Goal: Transaction & Acquisition: Download file/media

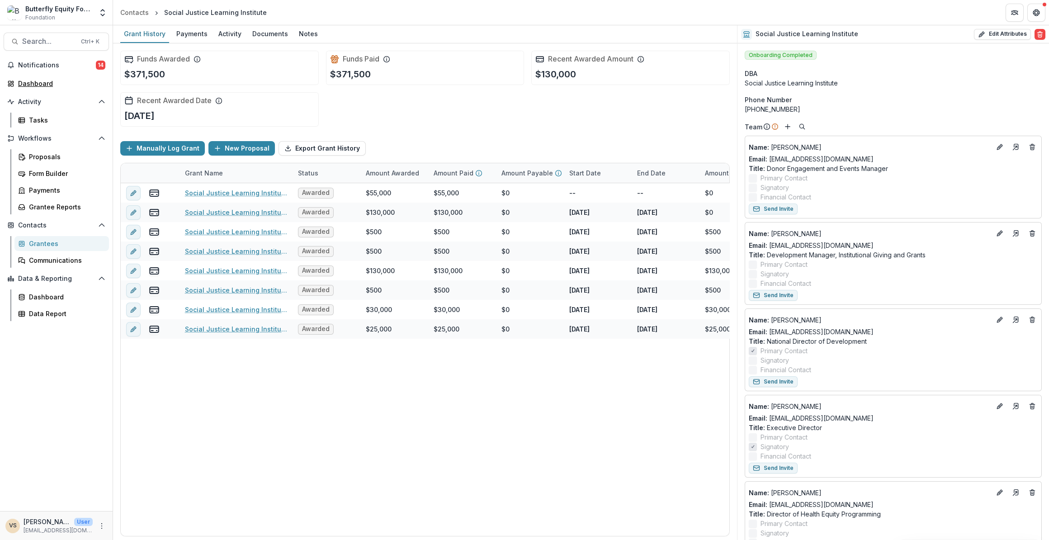
click at [34, 80] on div "Dashboard" at bounding box center [60, 83] width 84 height 9
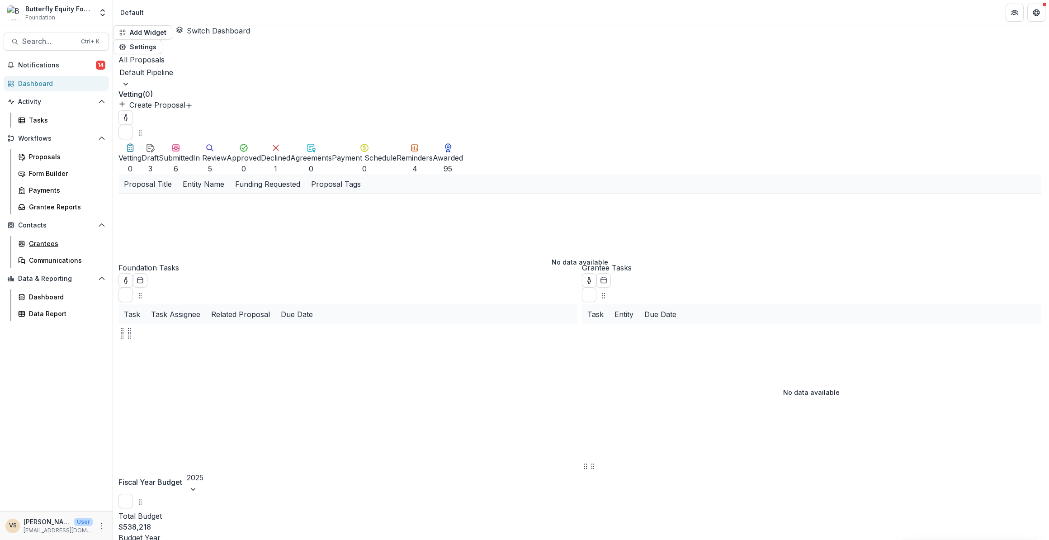
click at [51, 241] on div "Grantees" at bounding box center [65, 243] width 73 height 9
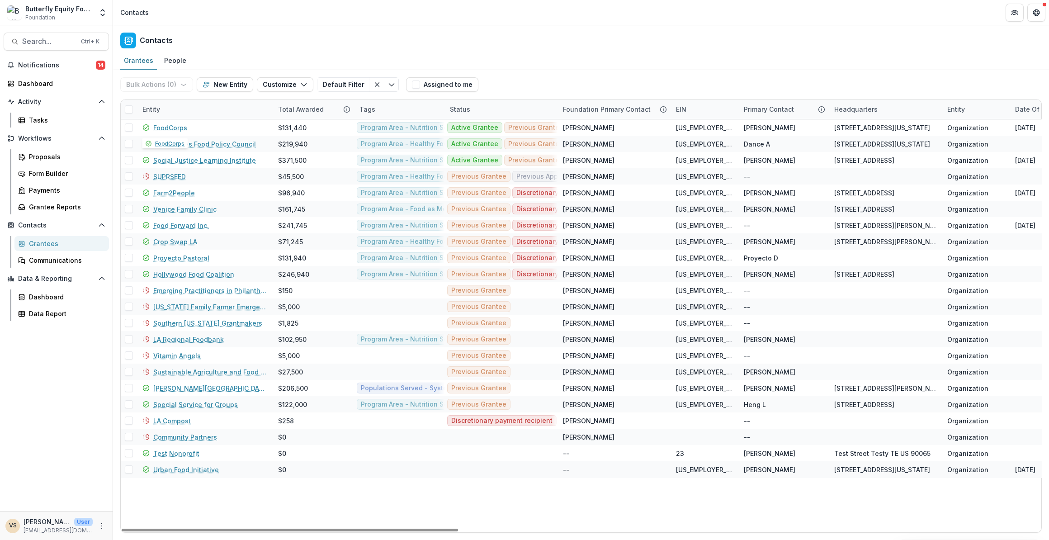
click at [176, 127] on link "FoodCorps" at bounding box center [170, 127] width 34 height 9
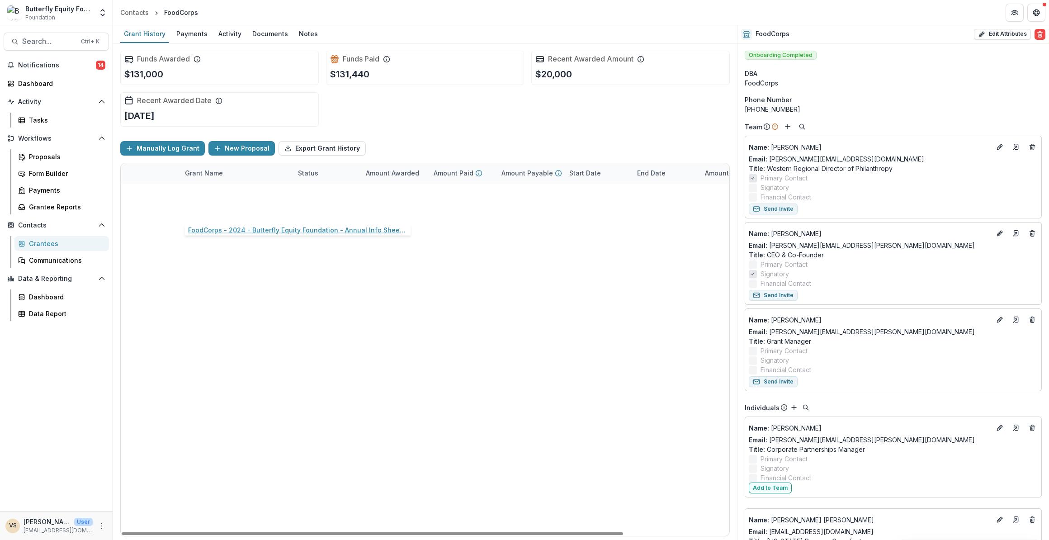
click at [254, 210] on link "FoodCorps - 2024 - Butterfly Equity Foundation - Annual Info Sheet, Goals, & Re…" at bounding box center [236, 212] width 102 height 9
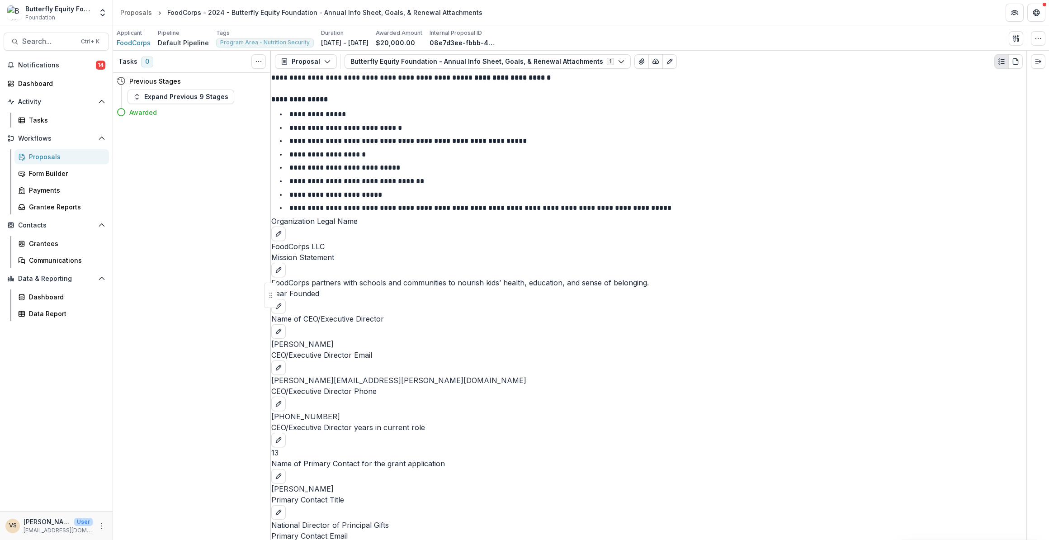
click at [315, 61] on button "Proposal" at bounding box center [306, 61] width 62 height 14
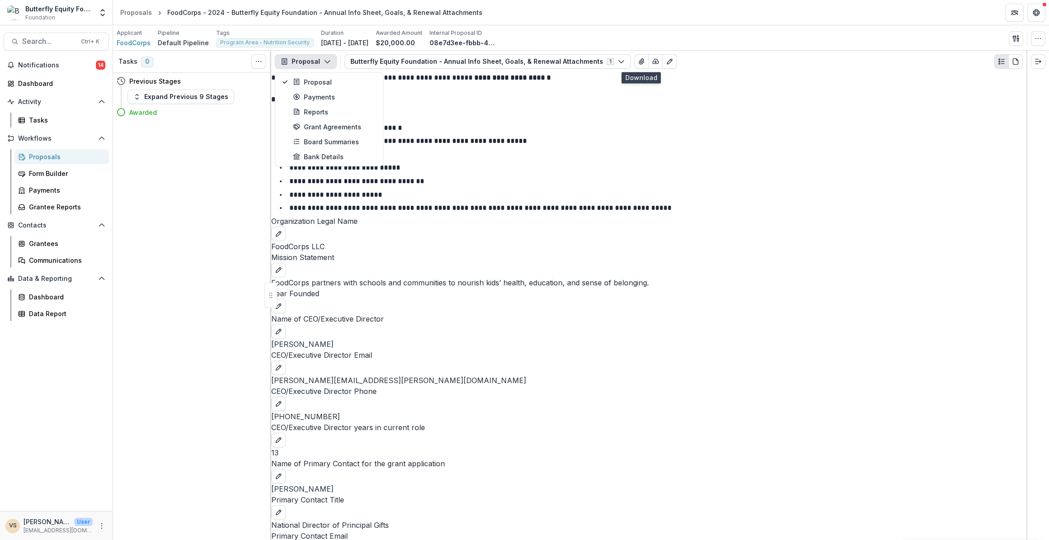
click at [648, 59] on button "button" at bounding box center [655, 61] width 14 height 14
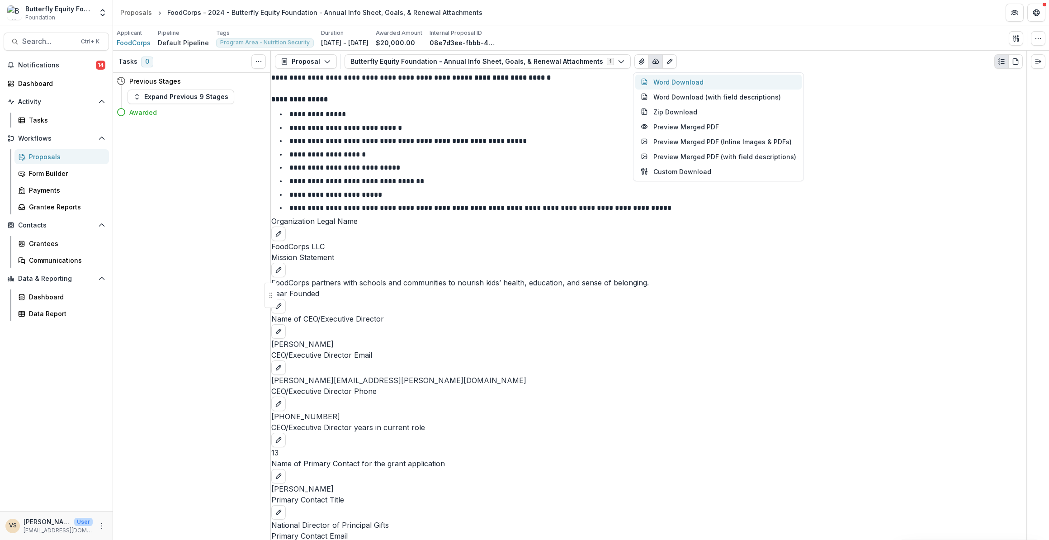
click at [689, 80] on button "Word Download" at bounding box center [718, 82] width 166 height 15
